Goal: Check status: Check status

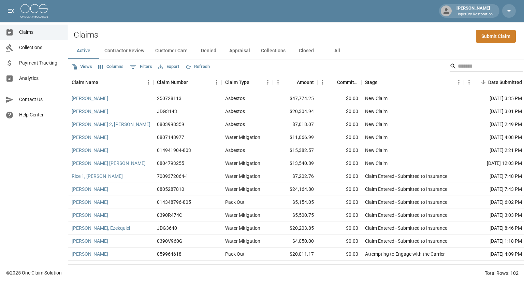
click at [44, 63] on span "Payment Tracking" at bounding box center [40, 62] width 43 height 7
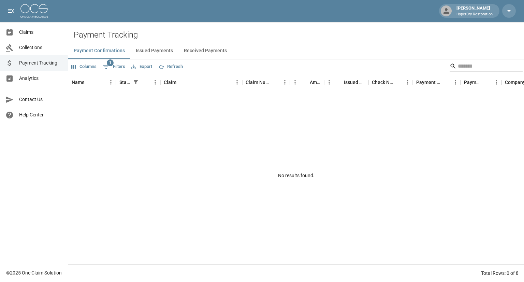
click at [206, 49] on button "Received Payments" at bounding box center [205, 51] width 54 height 16
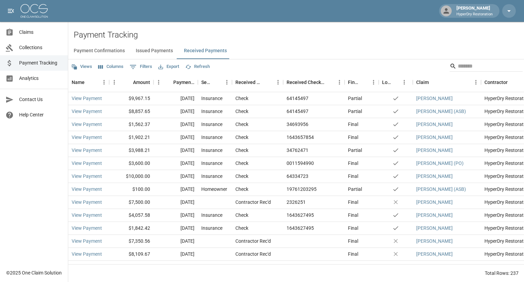
click at [41, 33] on span "Claims" at bounding box center [40, 32] width 43 height 7
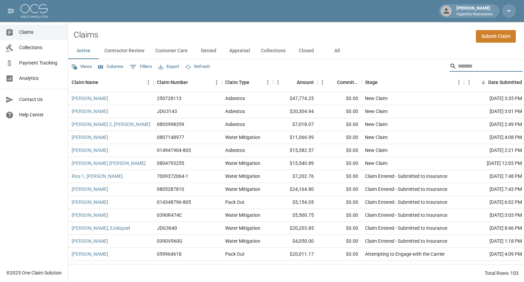
click at [466, 62] on input "Search" at bounding box center [485, 66] width 55 height 11
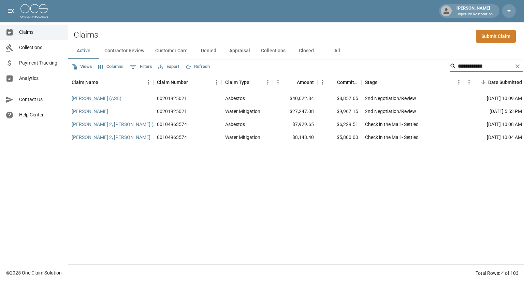
type input "**********"
click at [355, 142] on div "$5,800.00" at bounding box center [339, 137] width 44 height 13
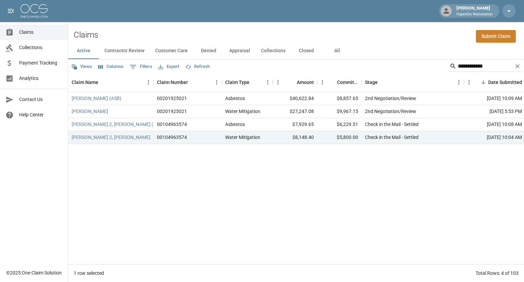
click at [42, 67] on link "Payment Tracking" at bounding box center [34, 62] width 68 height 15
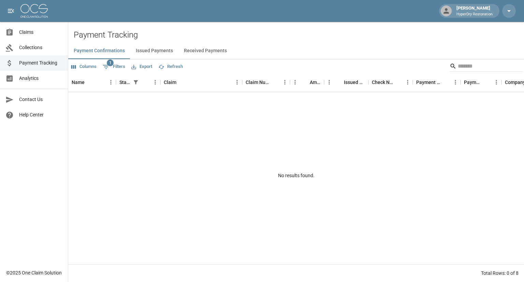
click at [218, 49] on button "Received Payments" at bounding box center [205, 51] width 54 height 16
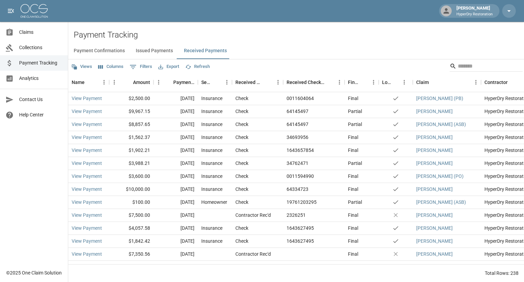
click at [40, 35] on span "Claims" at bounding box center [40, 32] width 43 height 7
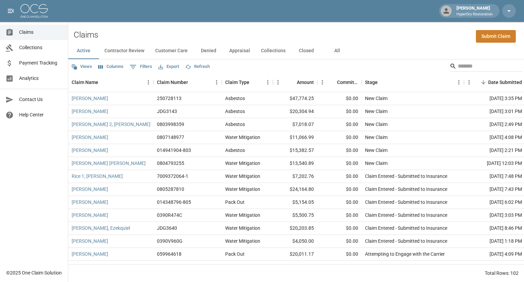
click at [42, 64] on span "Payment Tracking" at bounding box center [40, 62] width 43 height 7
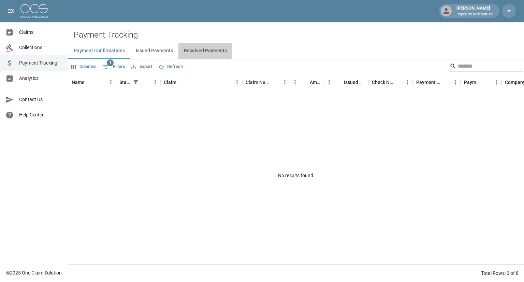
click at [202, 47] on button "Received Payments" at bounding box center [205, 51] width 54 height 16
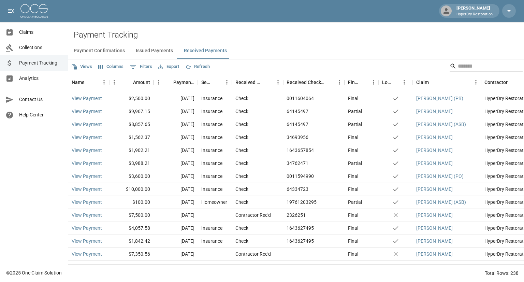
click at [36, 29] on span "Claims" at bounding box center [40, 32] width 43 height 7
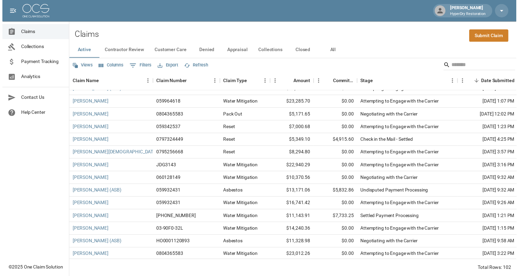
scroll to position [228, 0]
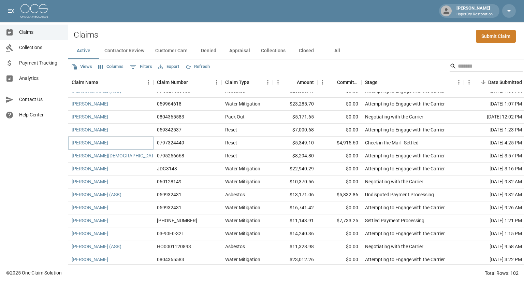
click at [86, 142] on link "Olguin, Rafael" at bounding box center [90, 142] width 36 height 7
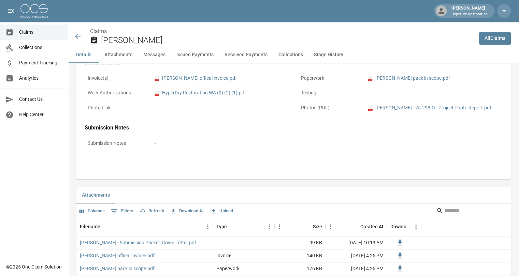
scroll to position [295, 0]
click at [210, 79] on link "pdf Rafael Olguin offical invoice.pdf" at bounding box center [195, 78] width 82 height 7
click at [79, 36] on icon at bounding box center [78, 36] width 8 height 8
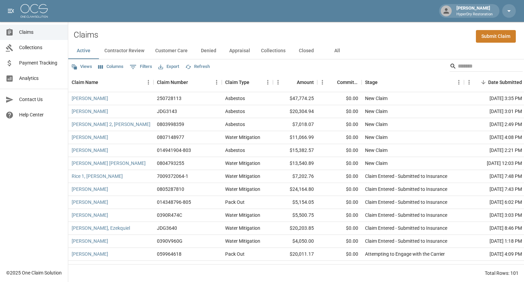
click at [32, 65] on span "Payment Tracking" at bounding box center [40, 62] width 43 height 7
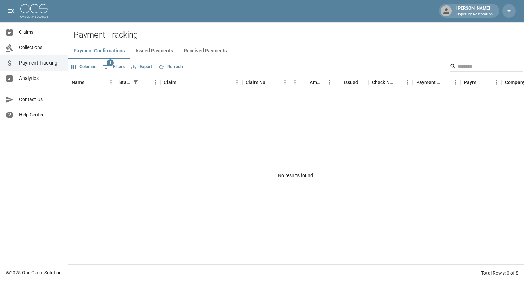
click at [215, 49] on button "Received Payments" at bounding box center [205, 51] width 54 height 16
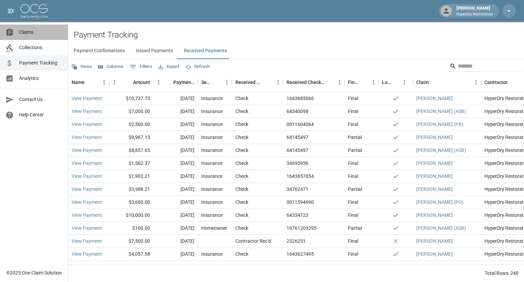
click at [40, 35] on span "Claims" at bounding box center [40, 32] width 43 height 7
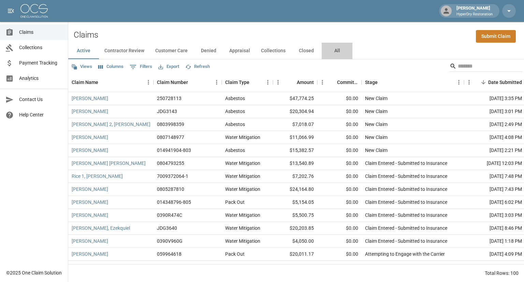
click at [337, 49] on button "All" at bounding box center [337, 51] width 31 height 16
click at [458, 71] on input "Search" at bounding box center [485, 66] width 55 height 11
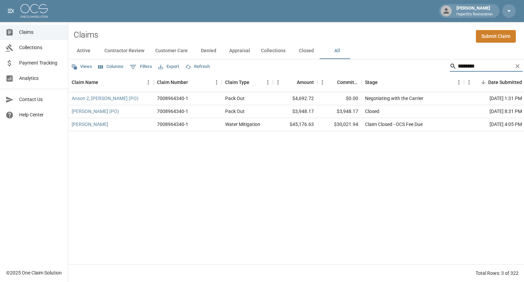
type input "********"
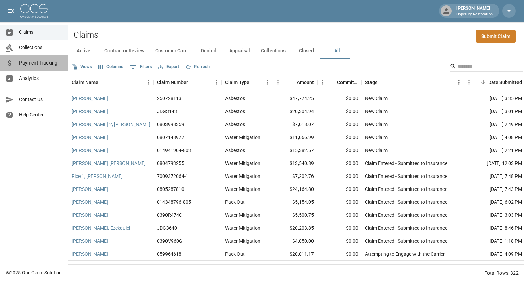
click at [35, 67] on link "Payment Tracking" at bounding box center [34, 62] width 68 height 15
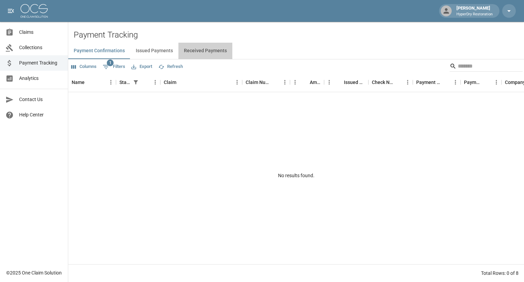
click at [206, 57] on button "Received Payments" at bounding box center [205, 51] width 54 height 16
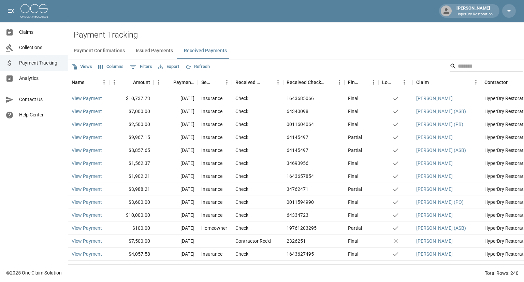
click at [28, 32] on span "Claims" at bounding box center [40, 32] width 43 height 7
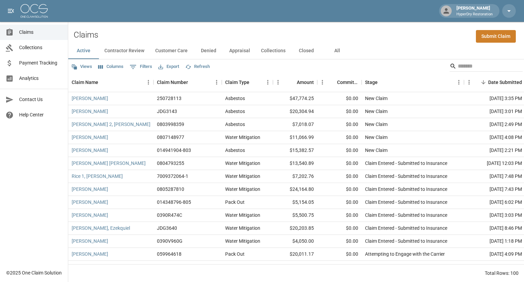
click at [48, 66] on span "Payment Tracking" at bounding box center [40, 62] width 43 height 7
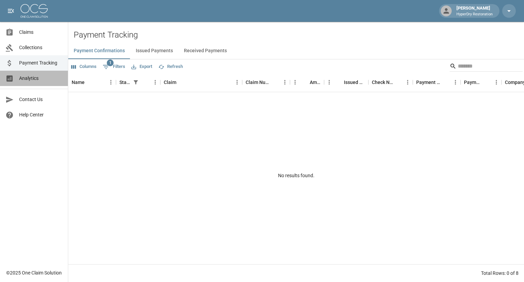
click at [46, 79] on span "Analytics" at bounding box center [40, 78] width 43 height 7
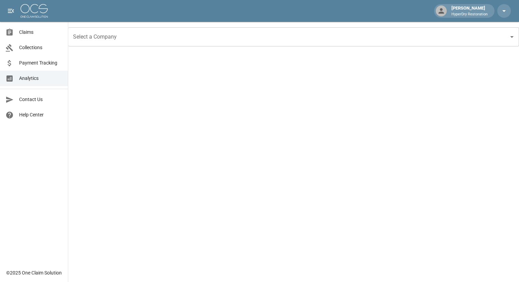
click at [42, 29] on span "Claims" at bounding box center [40, 32] width 43 height 7
